Goal: Find specific page/section: Find specific page/section

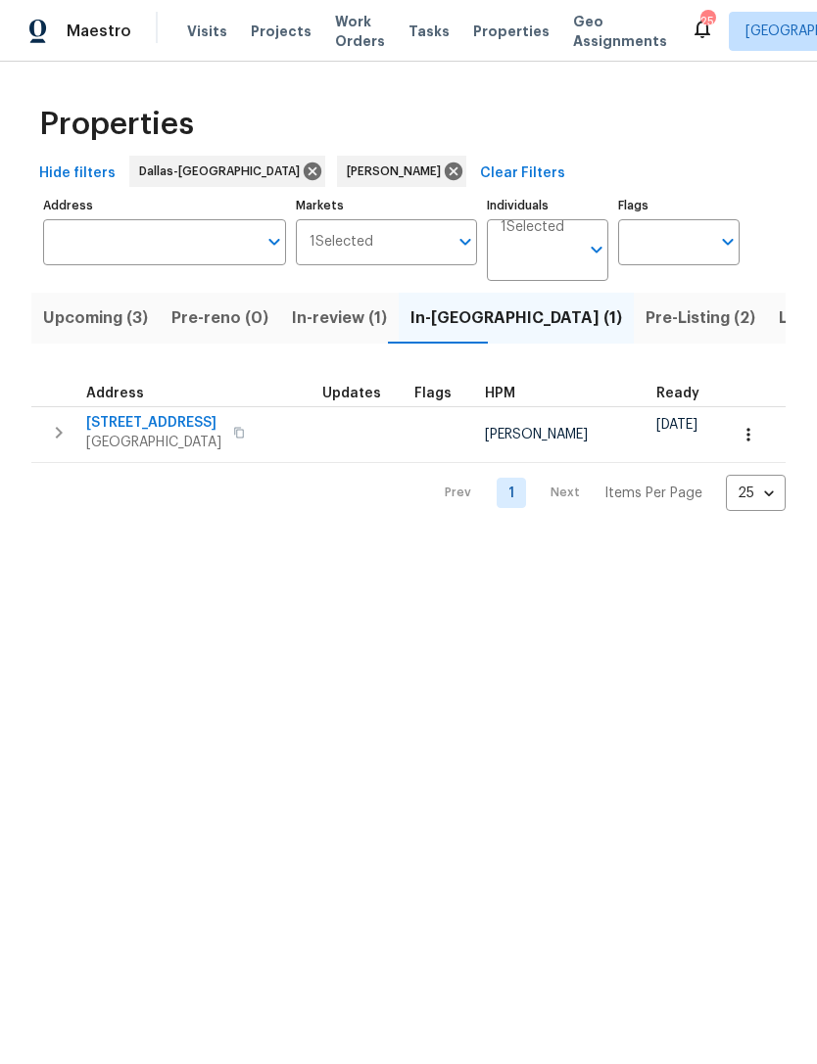
click at [99, 314] on span "Upcoming (3)" at bounding box center [95, 318] width 105 height 27
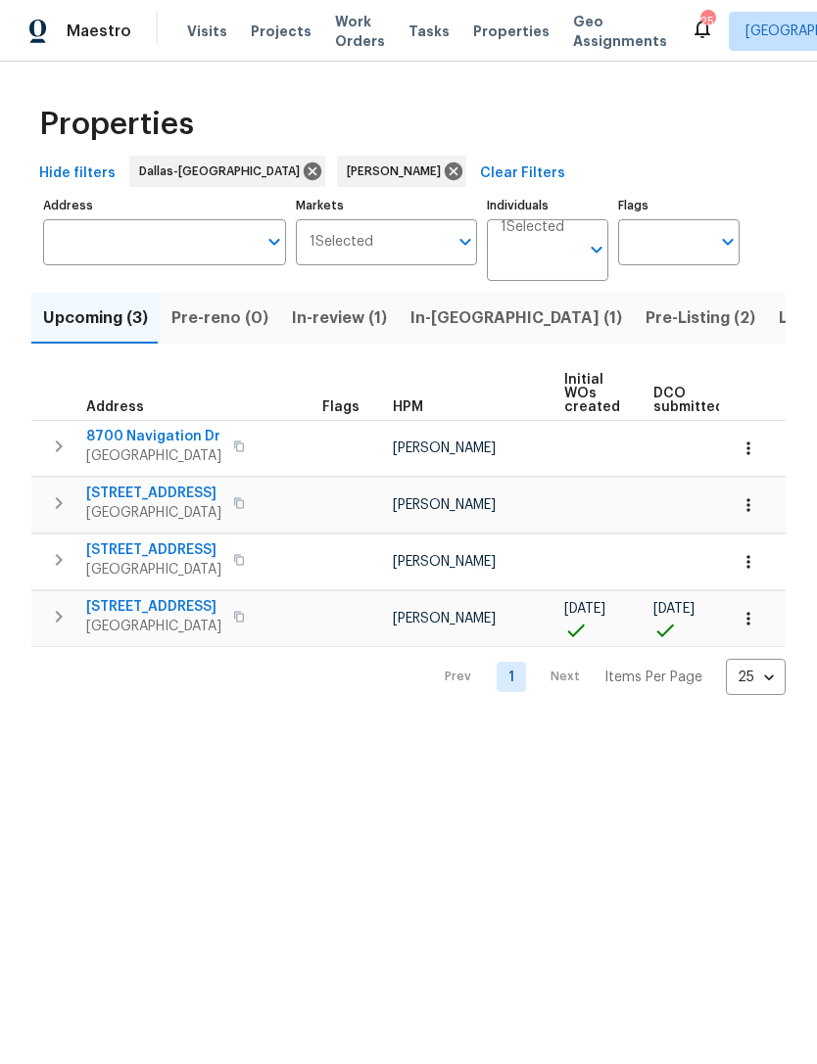
click at [142, 437] on span "8700 Navigation Dr" at bounding box center [153, 437] width 135 height 20
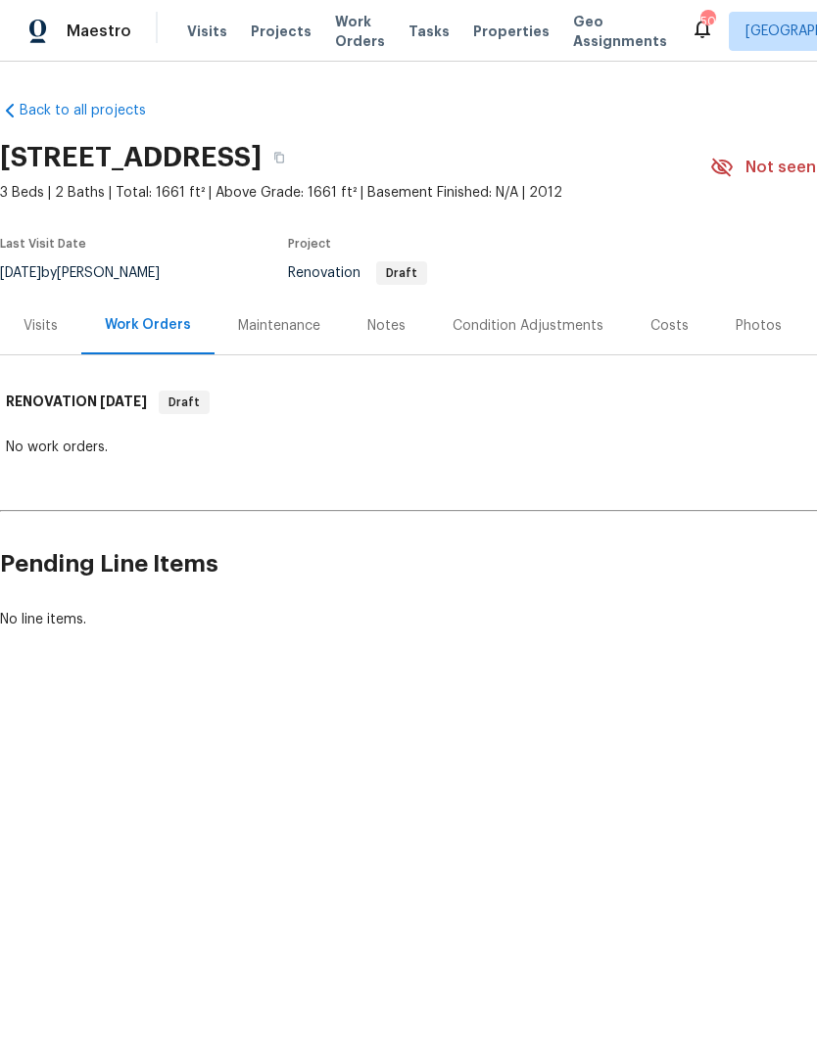
click at [671, 322] on div "Costs" at bounding box center [669, 326] width 38 height 20
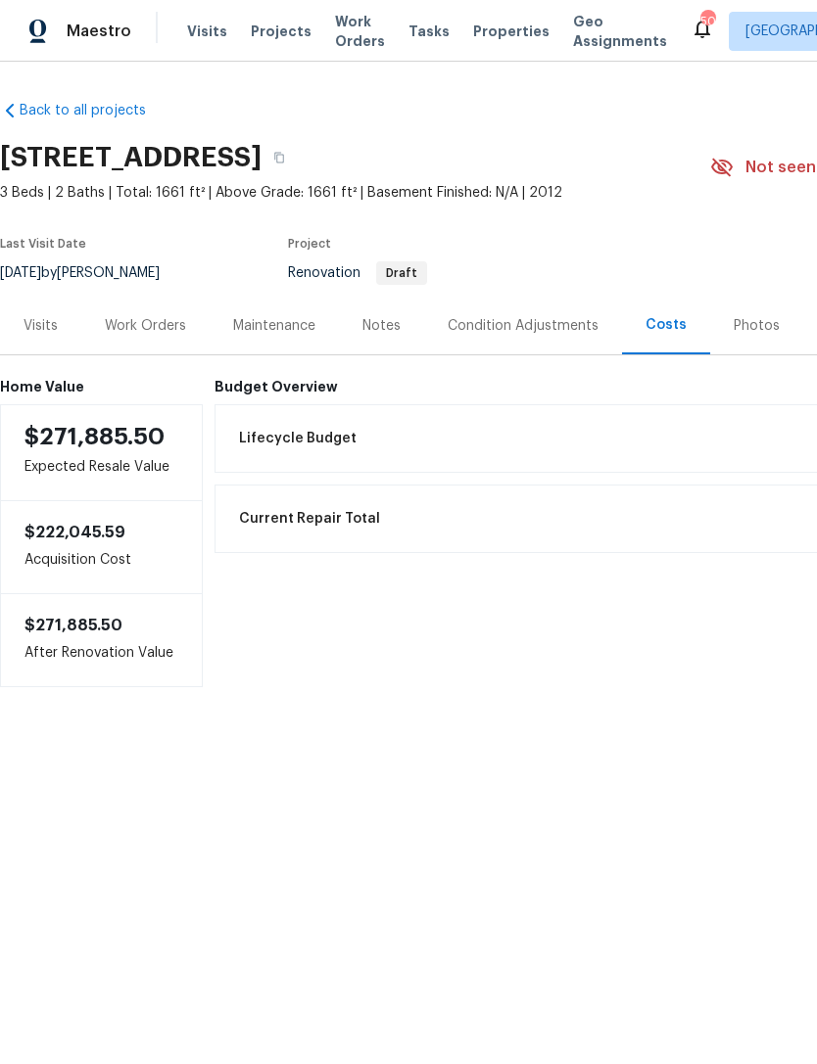
click at [550, 328] on div "Condition Adjustments" at bounding box center [522, 326] width 151 height 20
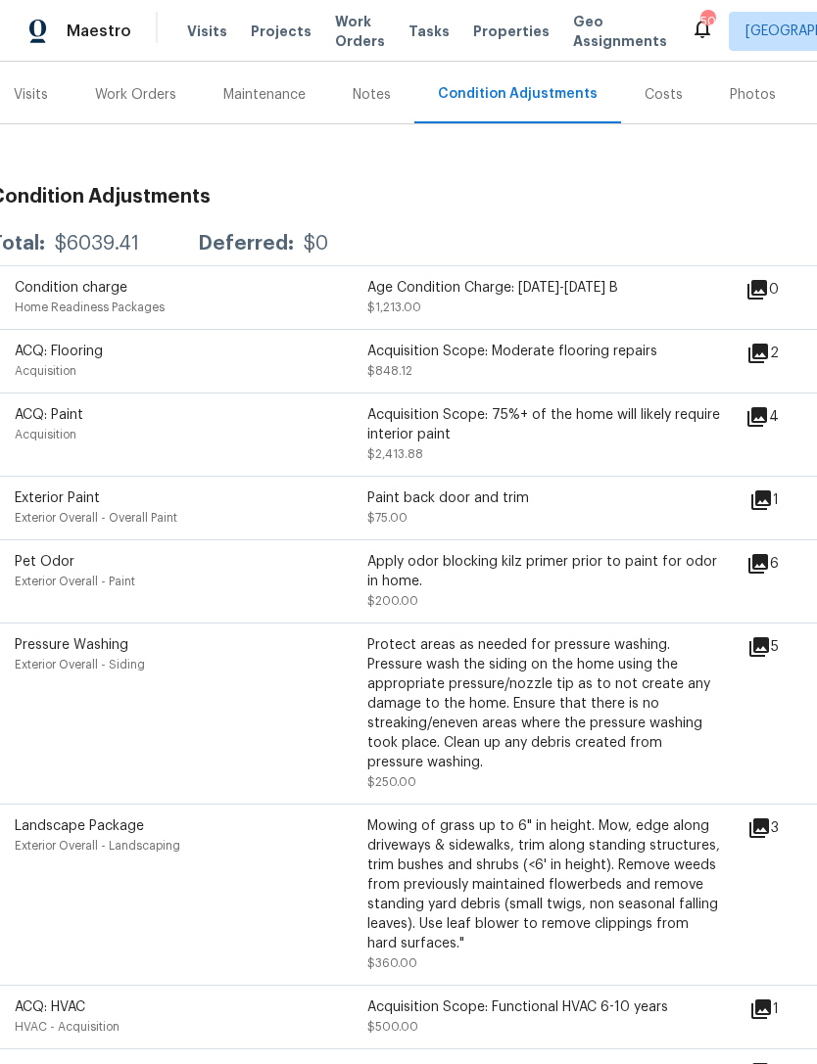
scroll to position [240, 11]
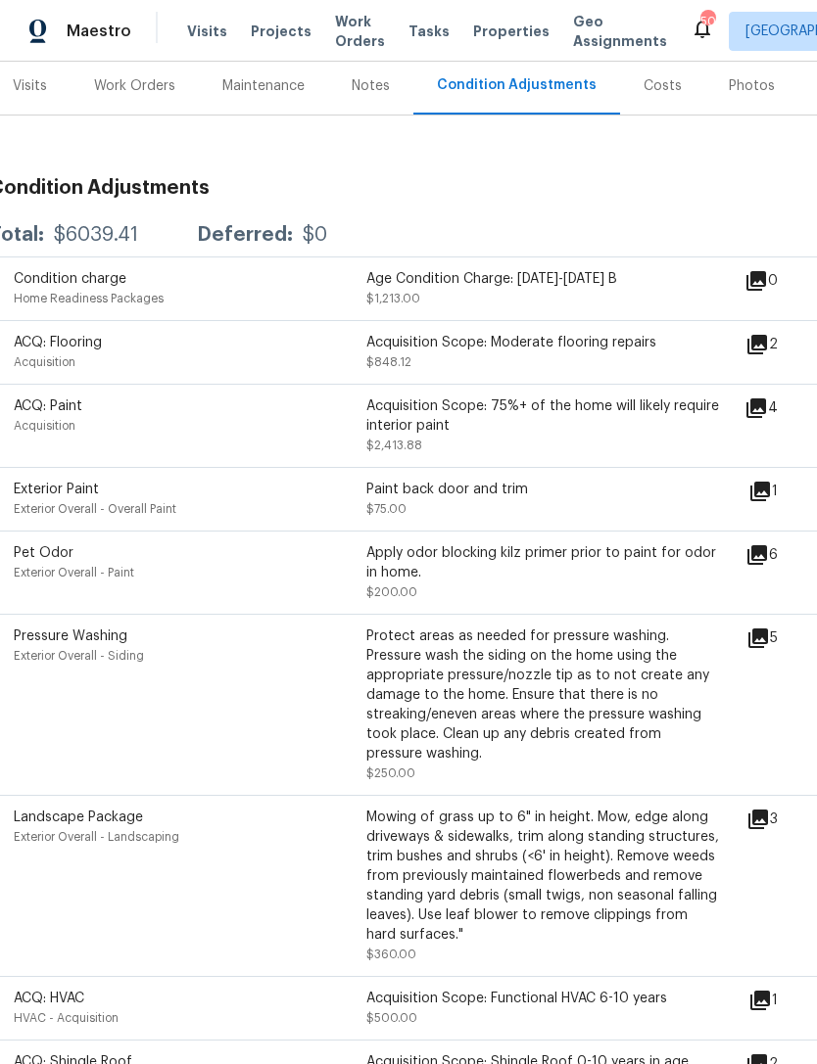
click at [767, 347] on icon at bounding box center [757, 345] width 20 height 20
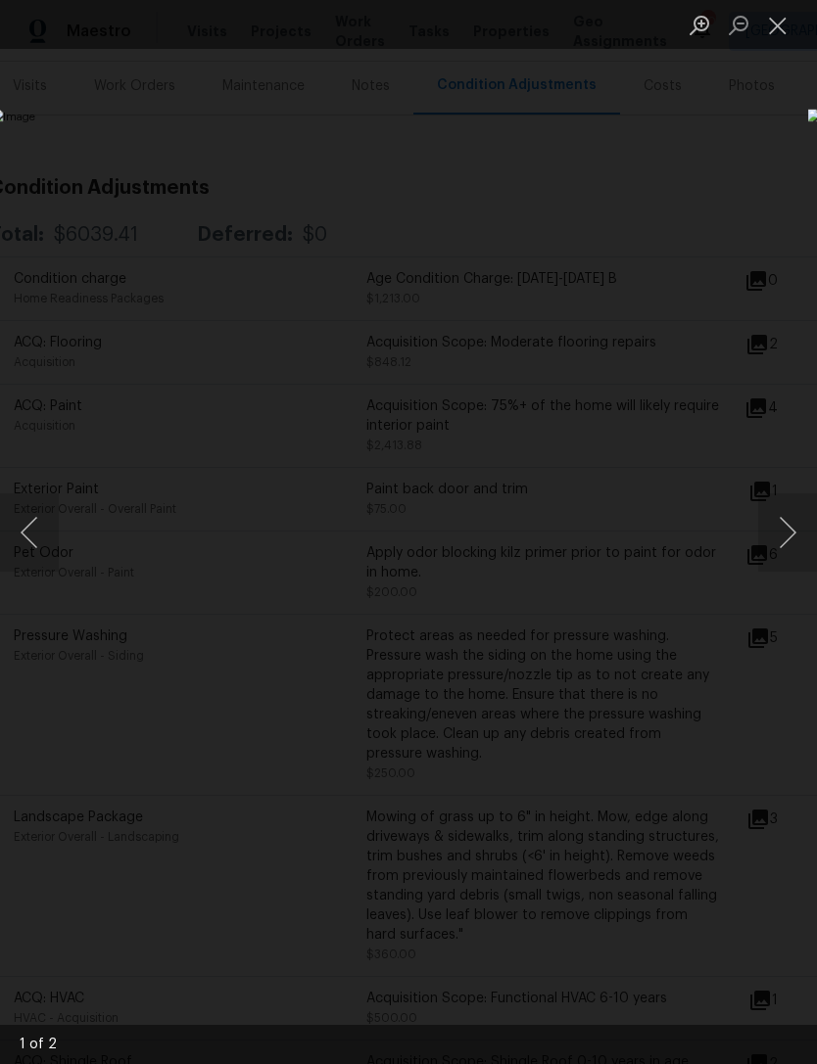
click at [795, 510] on button "Next image" at bounding box center [787, 532] width 59 height 78
click at [788, 513] on button "Next image" at bounding box center [787, 532] width 59 height 78
click at [783, 33] on button "Close lightbox" at bounding box center [777, 25] width 39 height 34
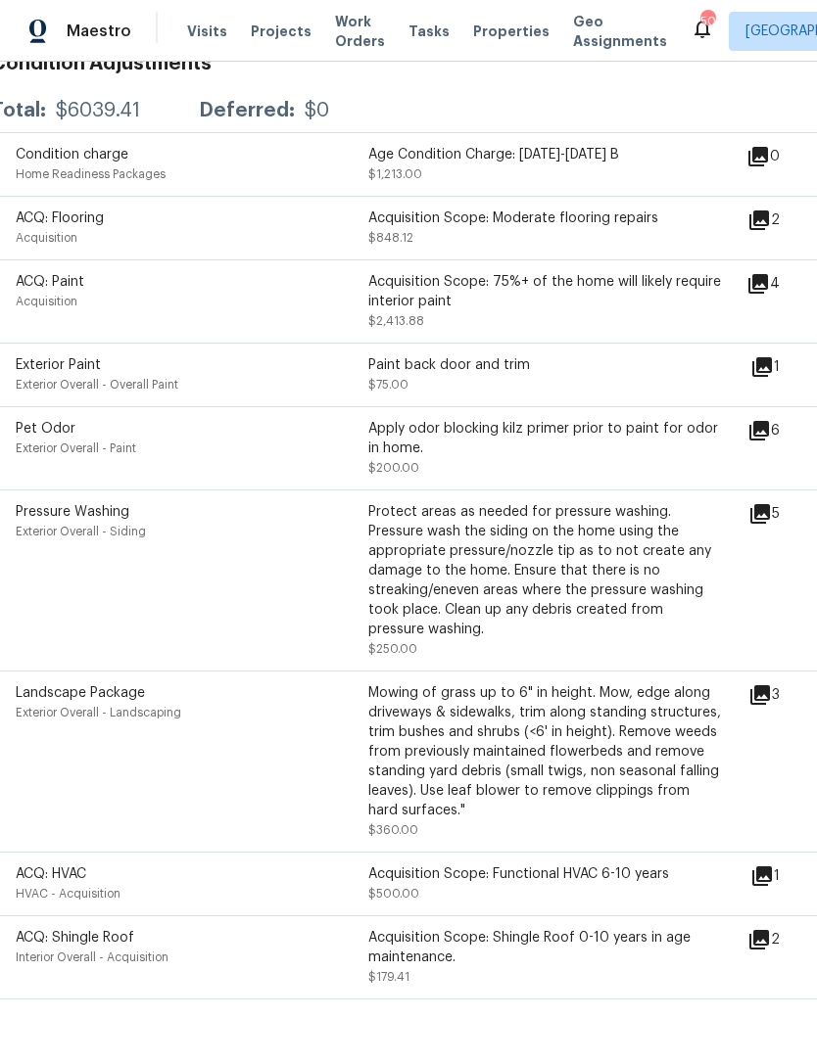
scroll to position [363, 9]
click at [769, 432] on icon at bounding box center [759, 432] width 20 height 20
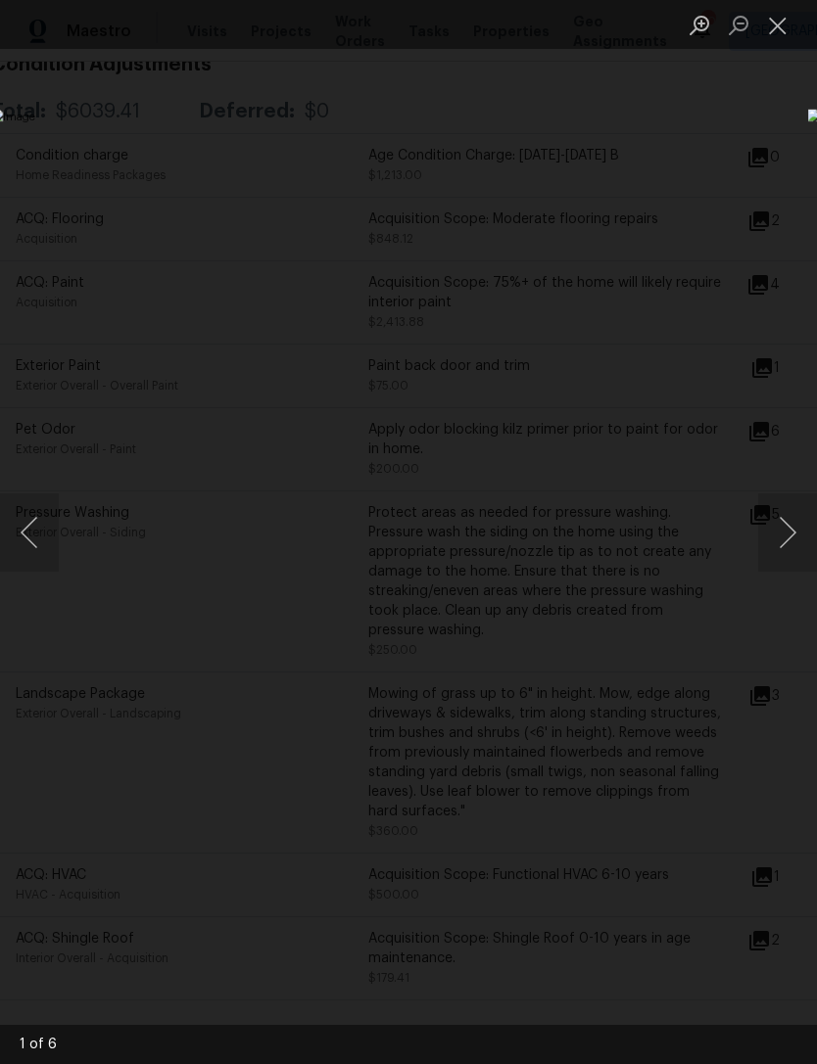
click at [774, 540] on button "Next image" at bounding box center [787, 532] width 59 height 78
click at [768, 538] on button "Next image" at bounding box center [787, 532] width 59 height 78
click at [773, 539] on button "Next image" at bounding box center [787, 532] width 59 height 78
click at [785, 29] on button "Close lightbox" at bounding box center [777, 25] width 39 height 34
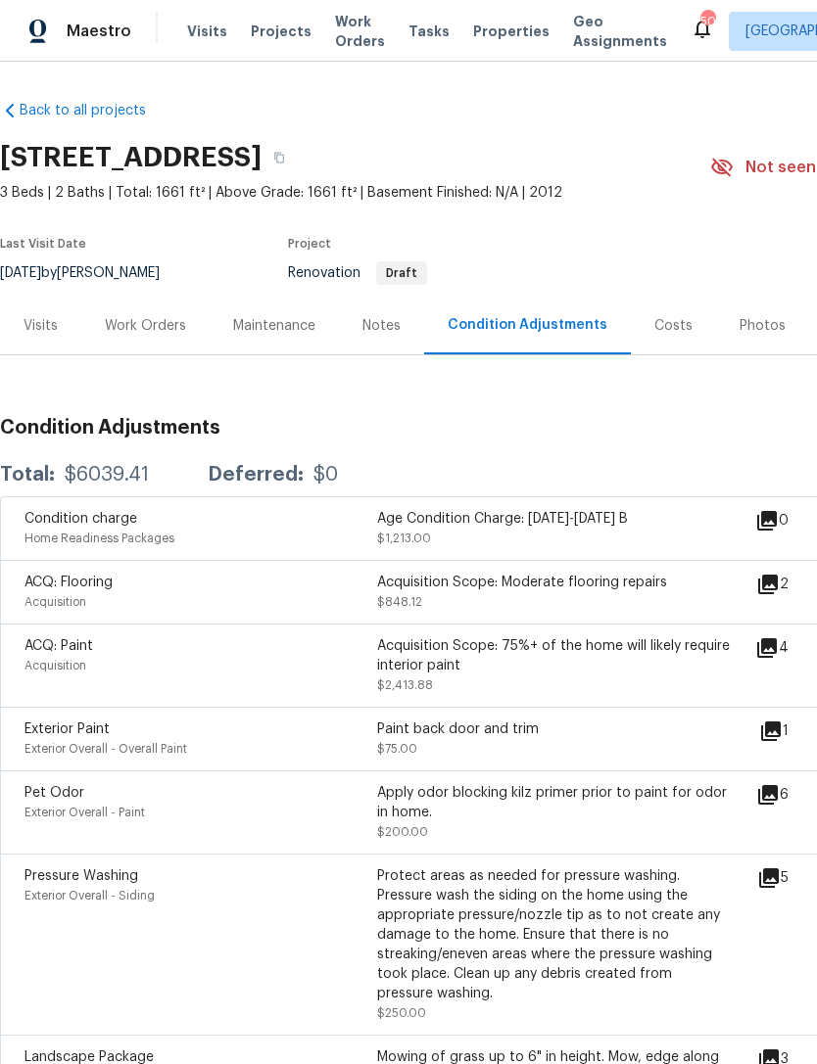
scroll to position [0, 0]
click at [48, 328] on div "Visits" at bounding box center [40, 326] width 34 height 20
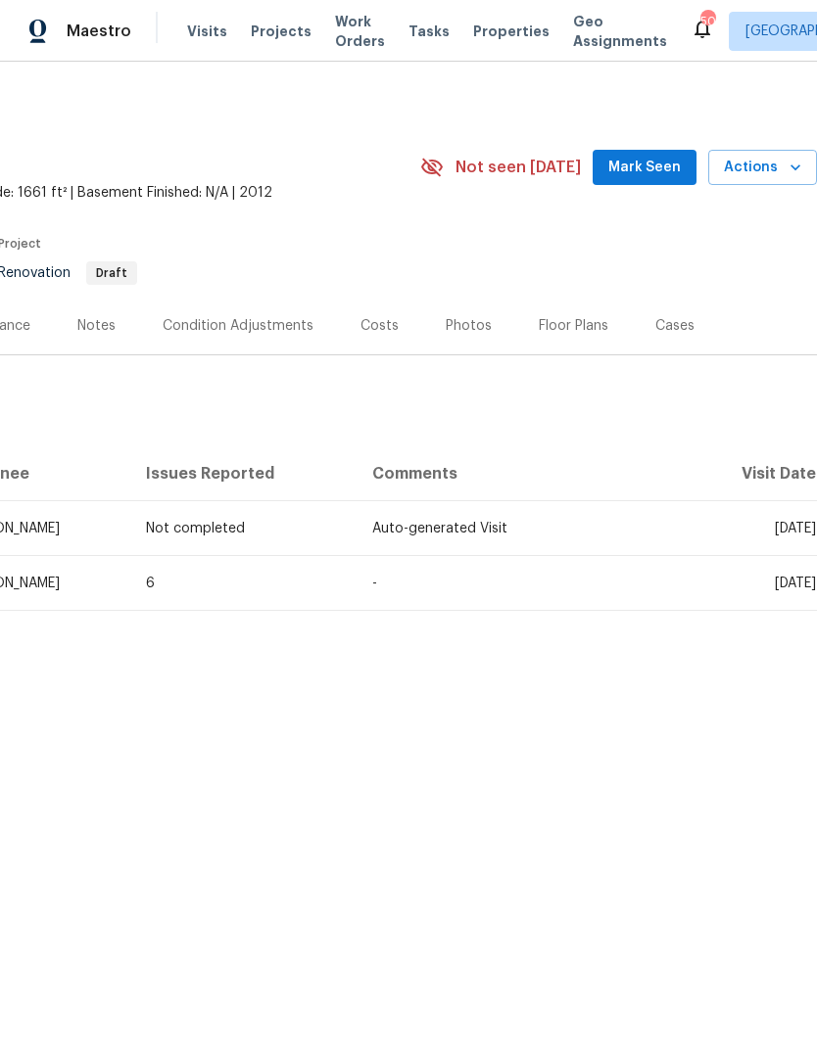
scroll to position [0, 290]
